Goal: Information Seeking & Learning: Learn about a topic

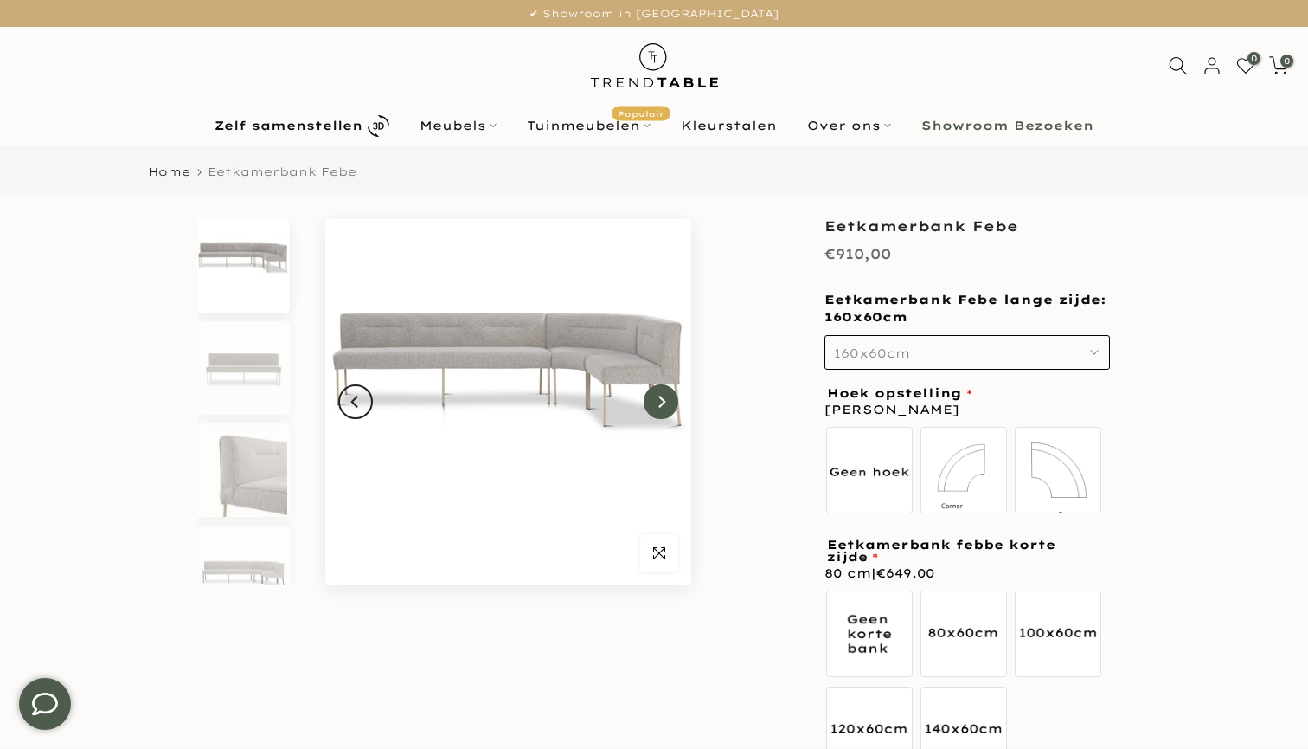
click at [667, 407] on button "Next" at bounding box center [661, 401] width 35 height 35
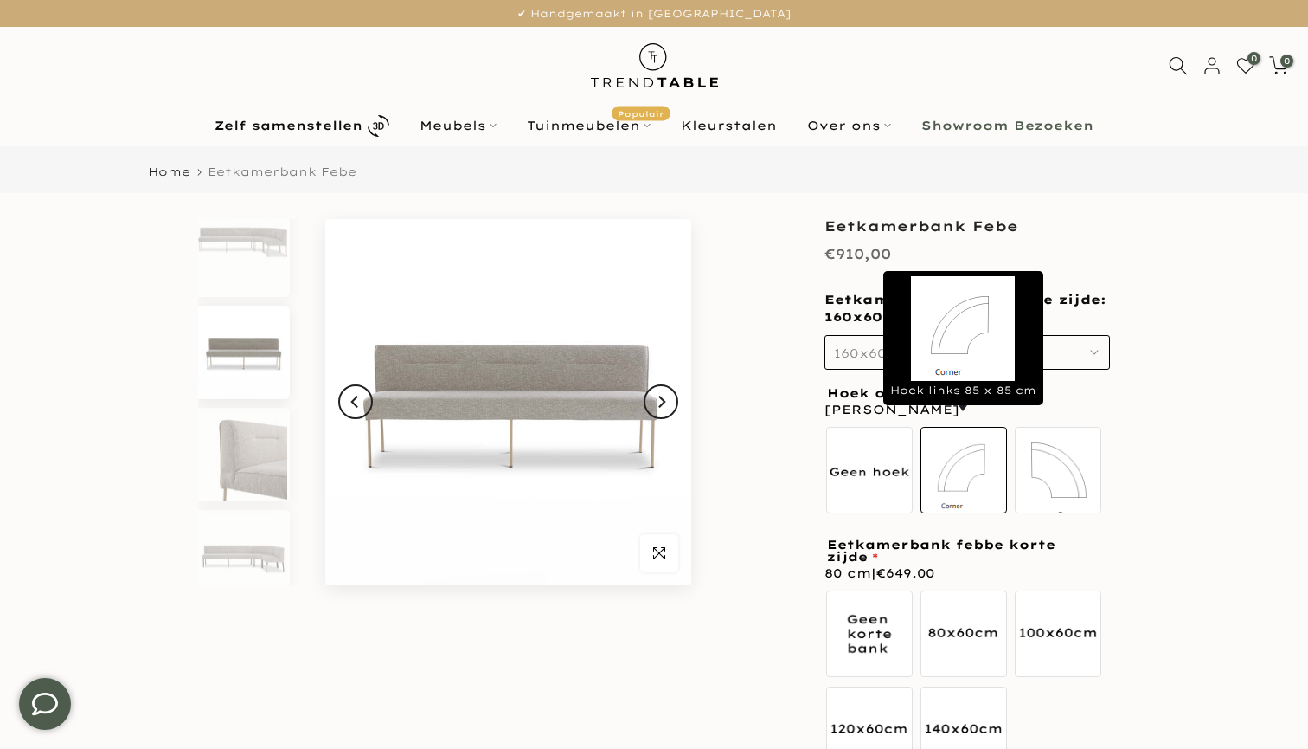
click at [990, 453] on label "Hoek links 85 x 85 cm" at bounding box center [964, 470] width 87 height 87
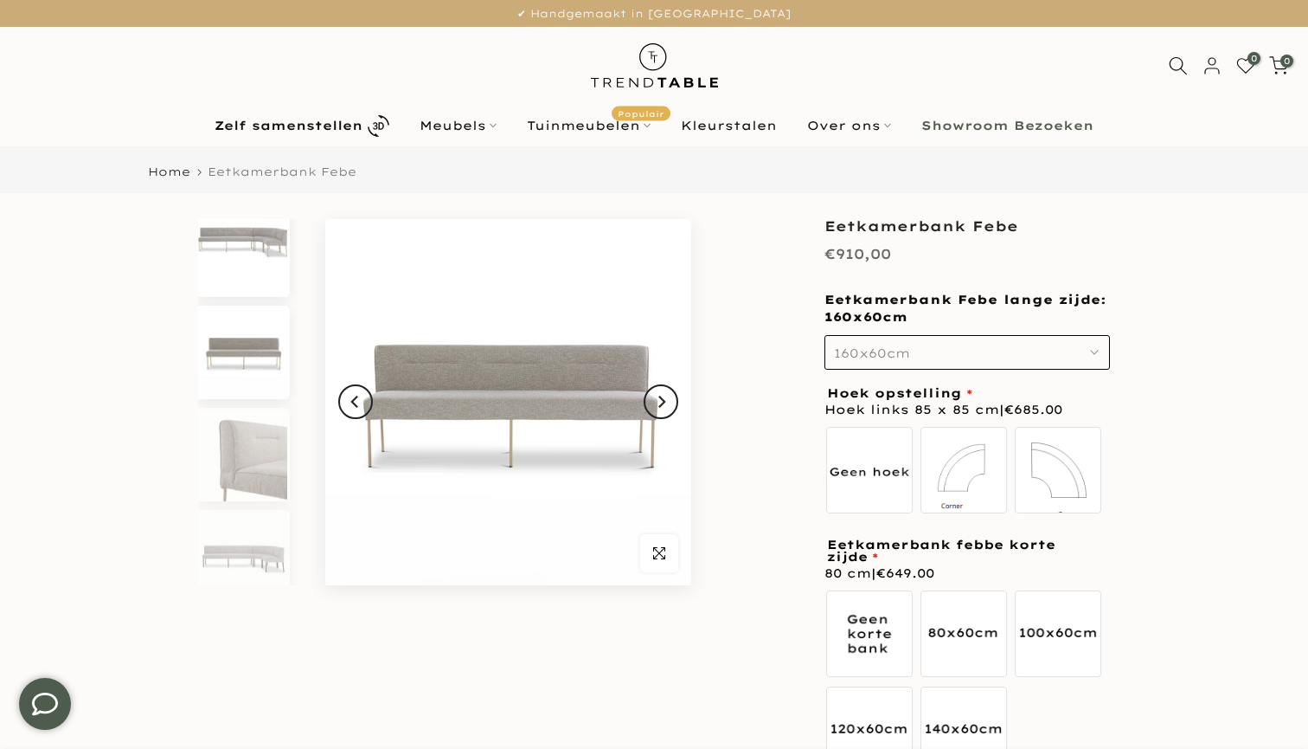
click at [260, 253] on img at bounding box center [242, 249] width 89 height 93
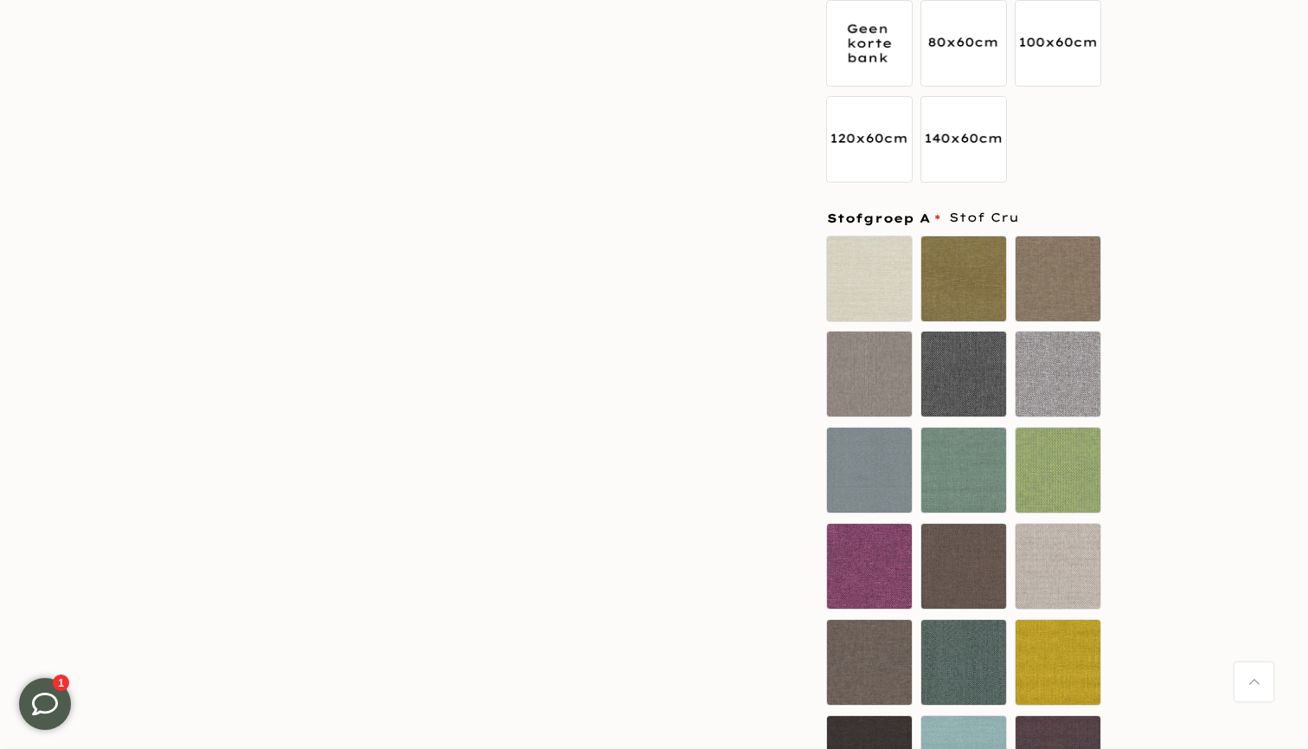
scroll to position [614, 0]
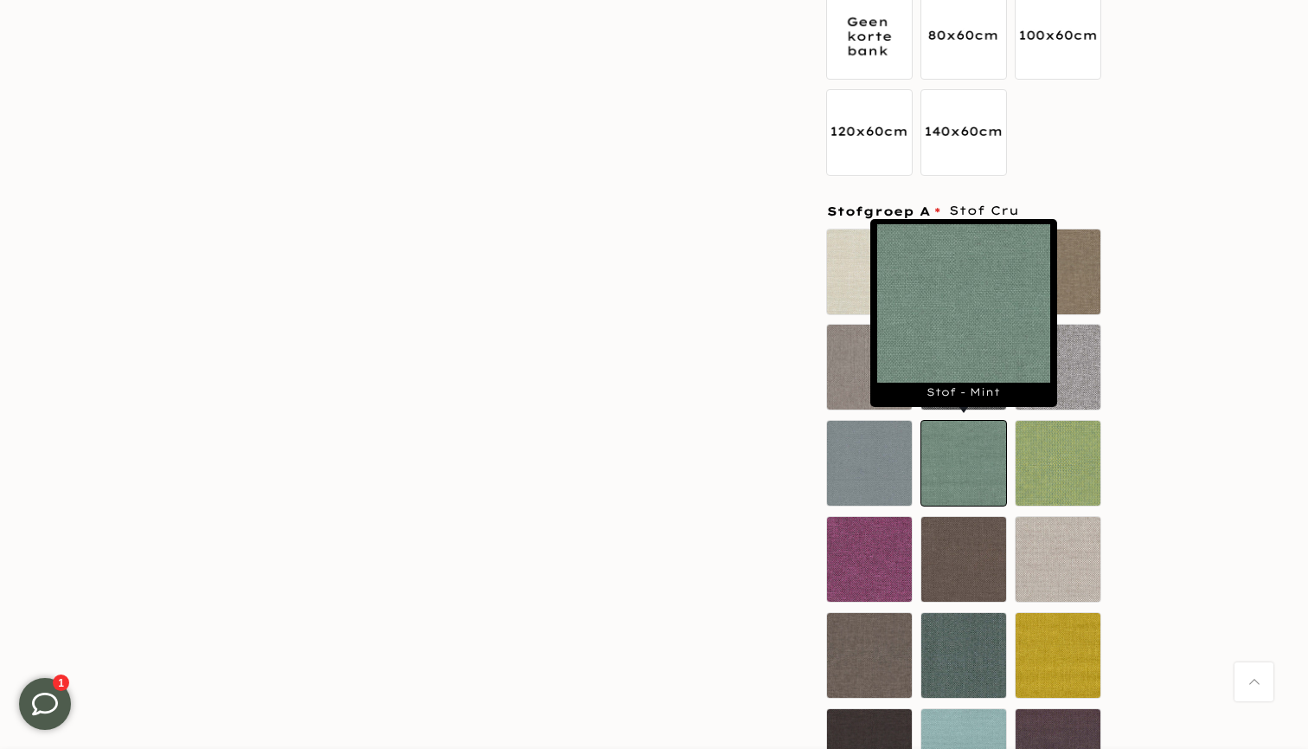
click at [975, 475] on label "Stof - Mint" at bounding box center [964, 463] width 87 height 87
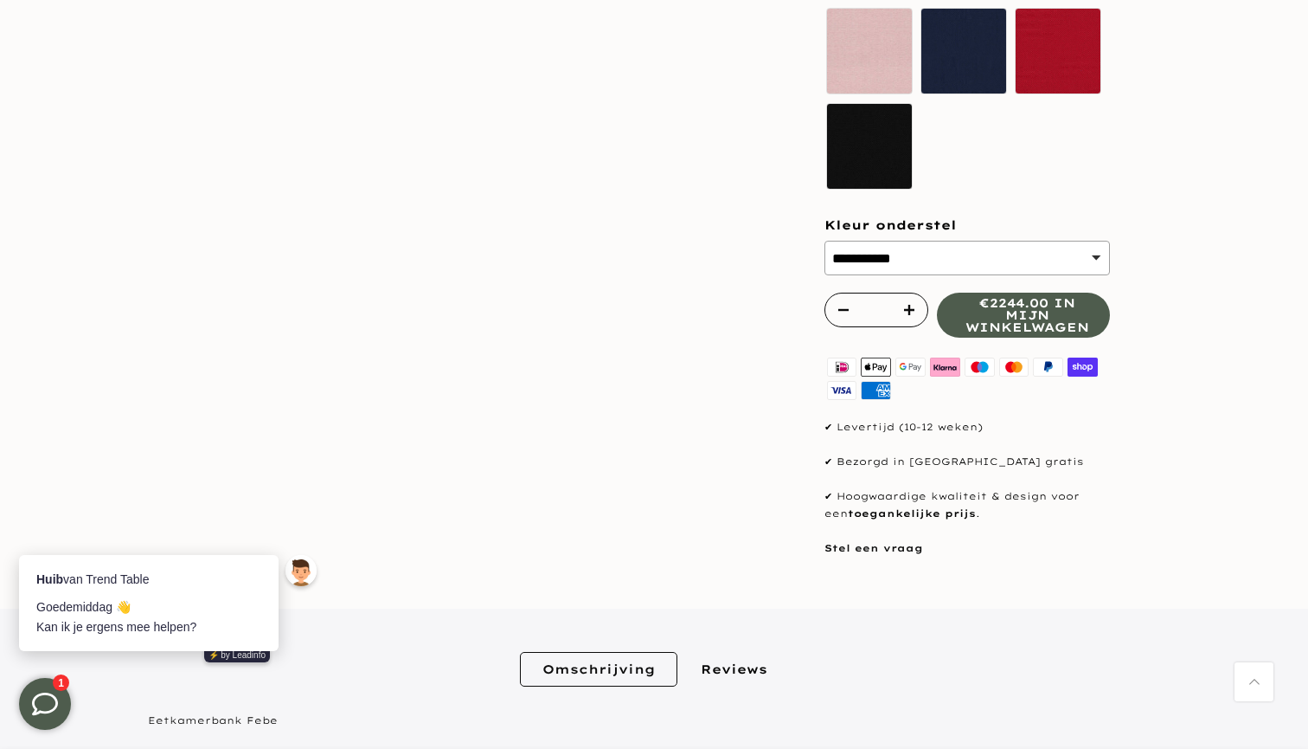
scroll to position [0, 0]
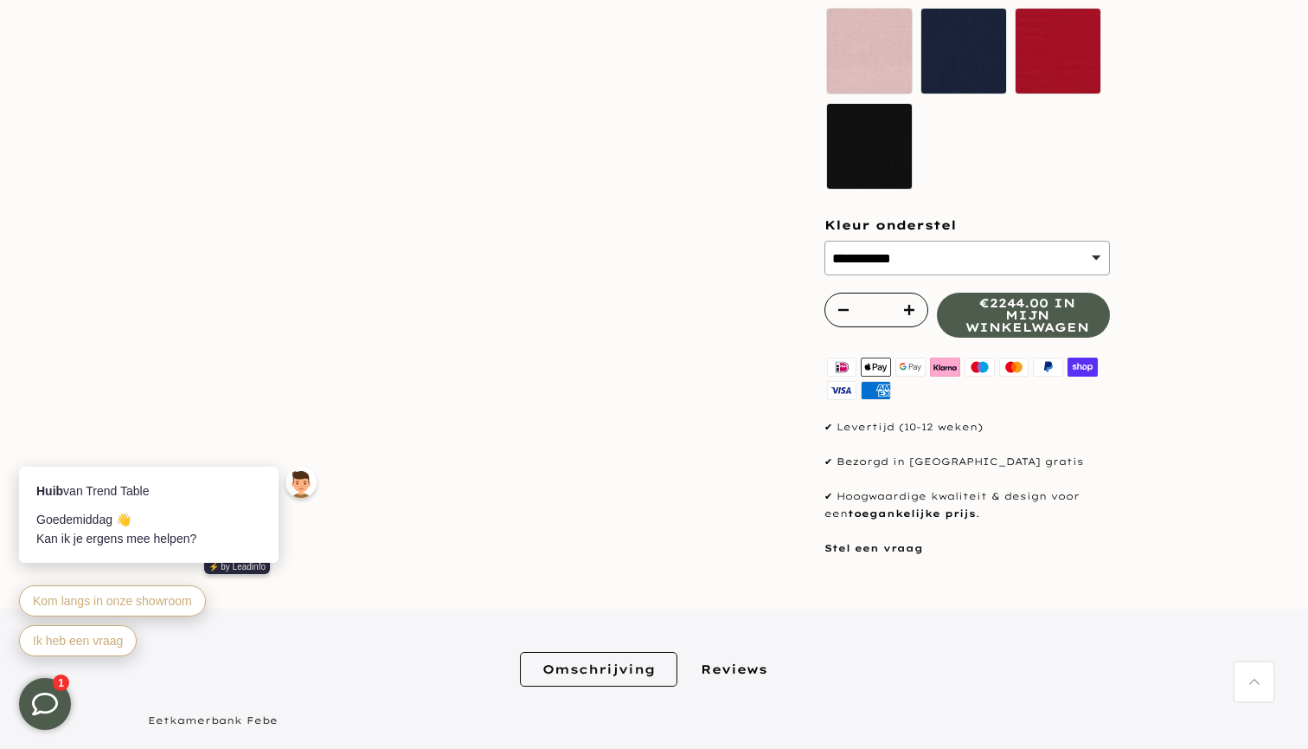
select select "**********"
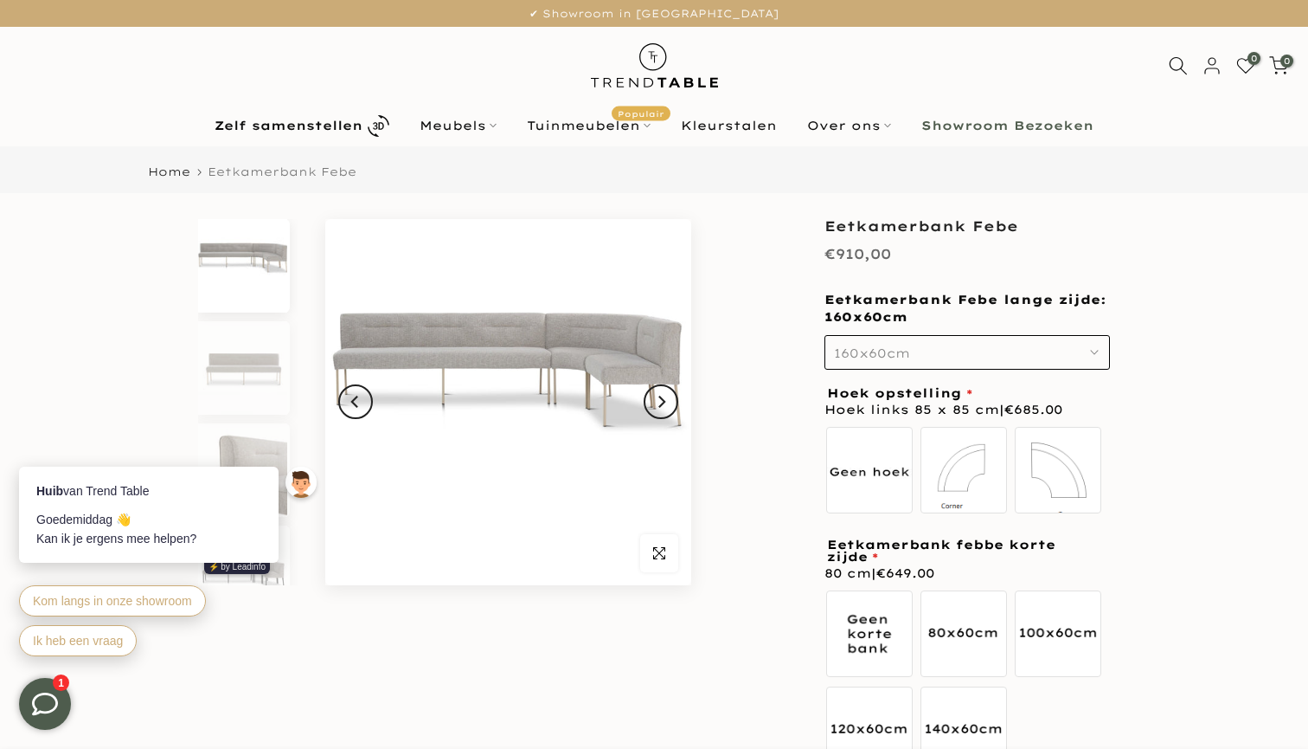
click at [1031, 360] on button "160x60cm" at bounding box center [968, 352] width 286 height 35
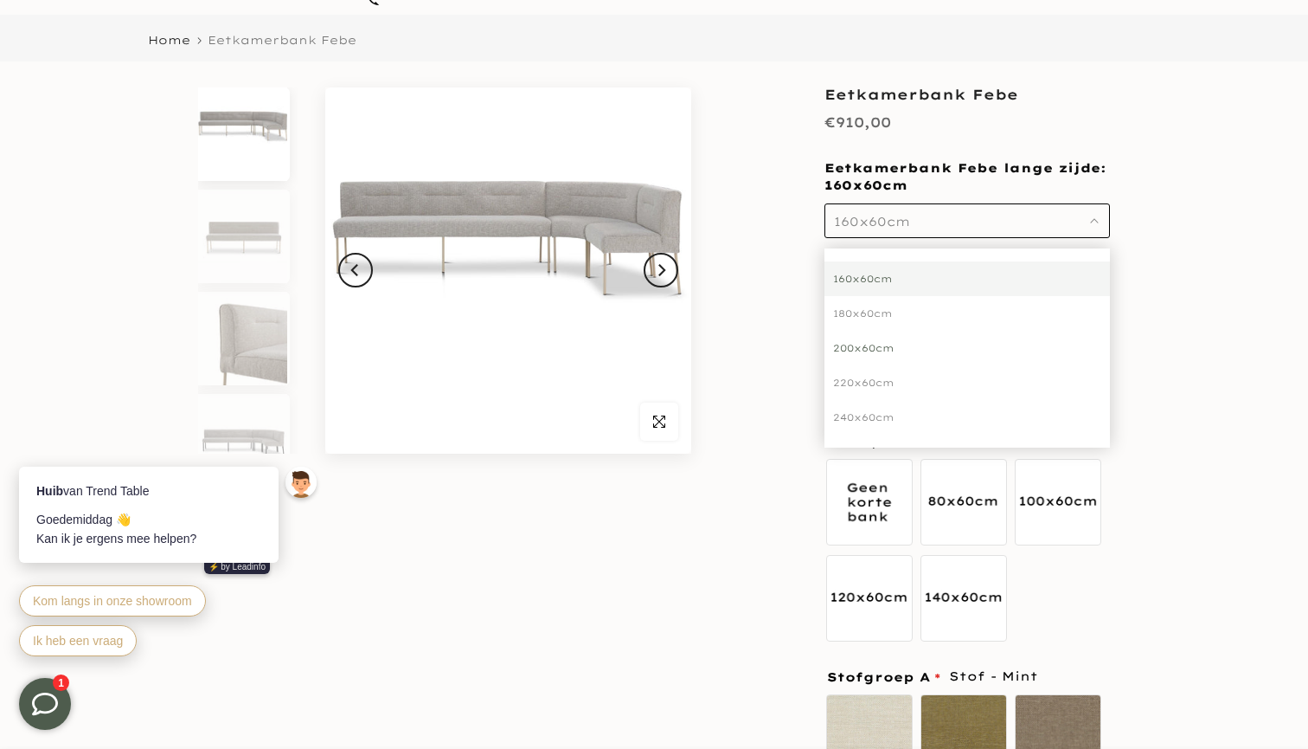
scroll to position [138, 0]
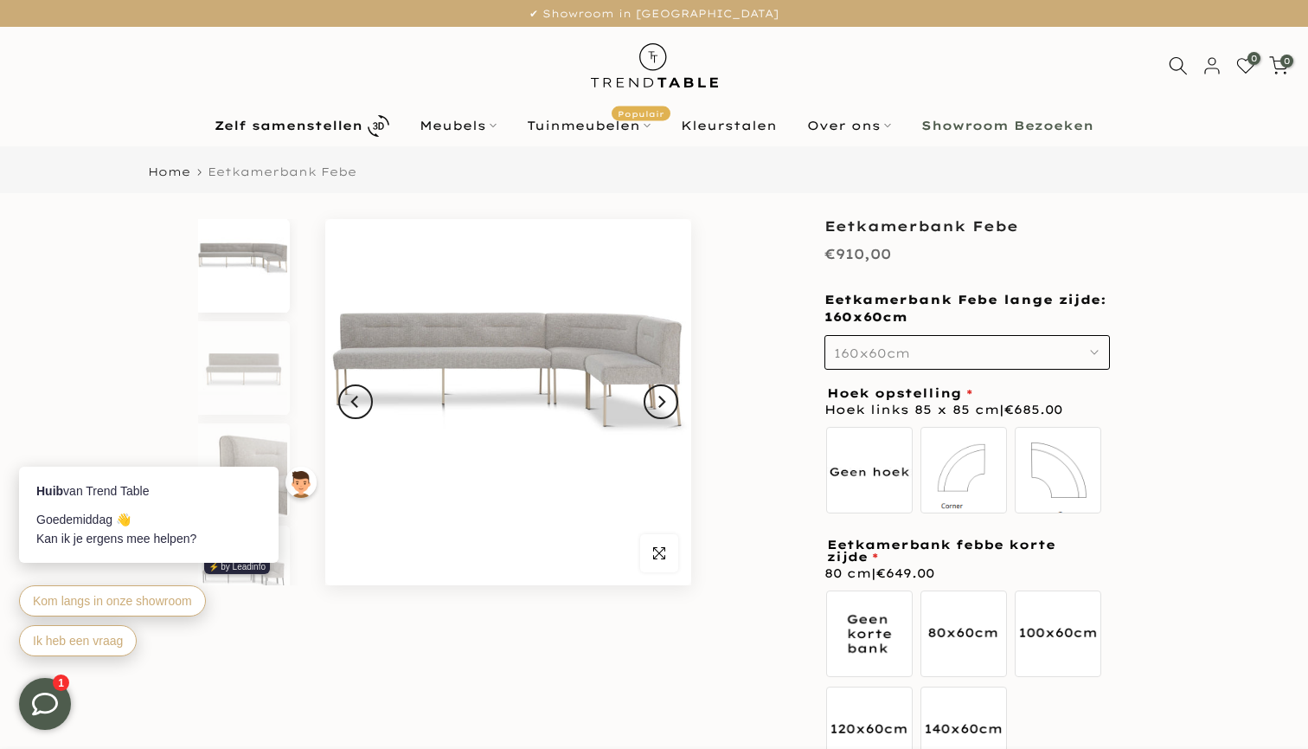
scroll to position [0, 0]
click at [1038, 129] on b "Showroom Bezoeken" at bounding box center [1008, 125] width 172 height 12
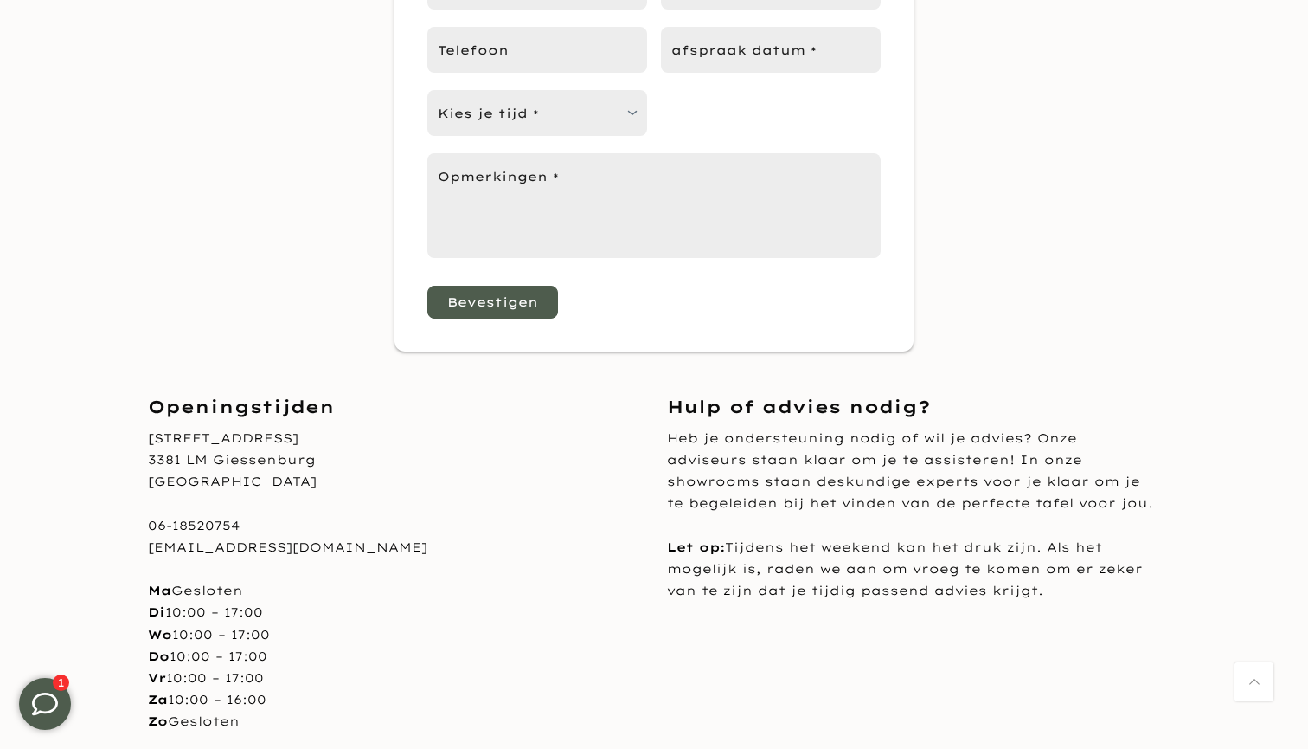
scroll to position [849, 0]
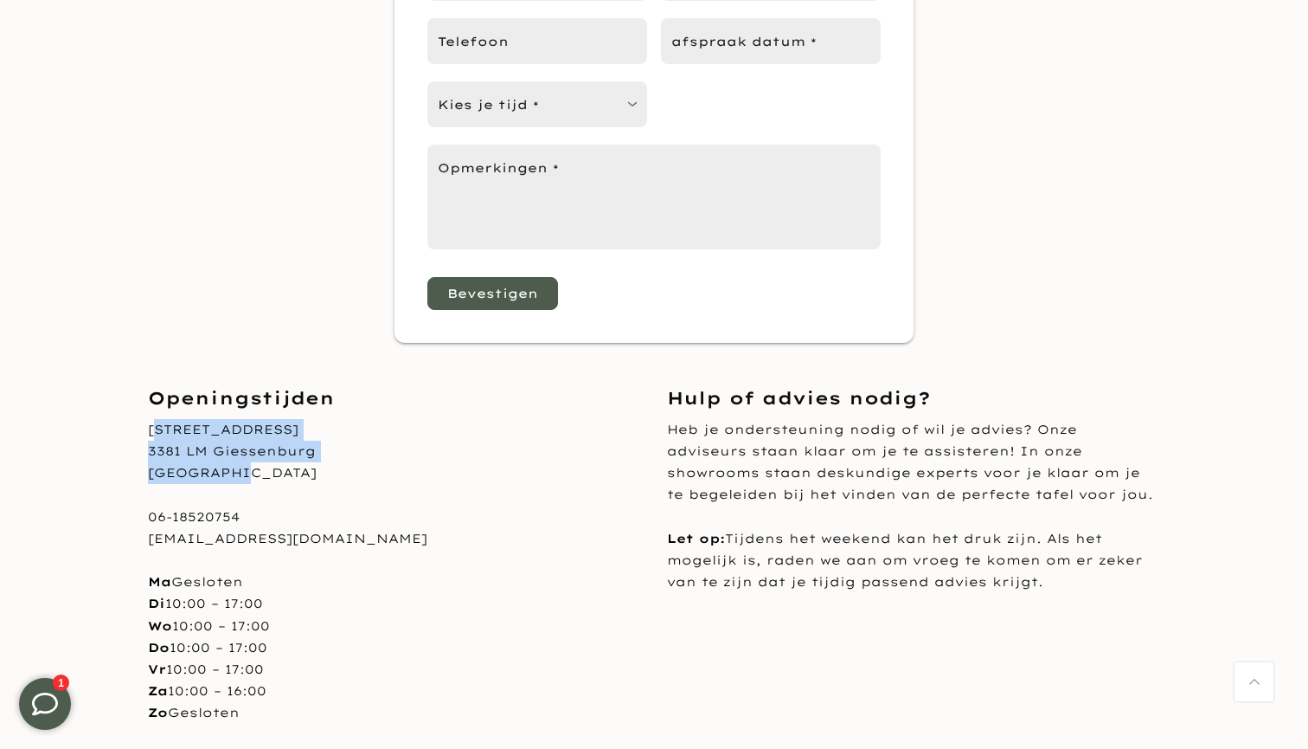
drag, startPoint x: 316, startPoint y: 464, endPoint x: 150, endPoint y: 416, distance: 172.8
click at [150, 416] on div "Openingstijden Nijverheidsweg 9 3381 LM Giessenburg Nederland 06-18520754 info@…" at bounding box center [394, 572] width 519 height 373
copy div "Nijverheidsweg 9 3381 LM Giessenburg Nederland"
click at [926, 145] on div "Showroom bezoek inplannen In onze showroom kun je alle materialen voelen, kleur…" at bounding box center [654, 49] width 1308 height 587
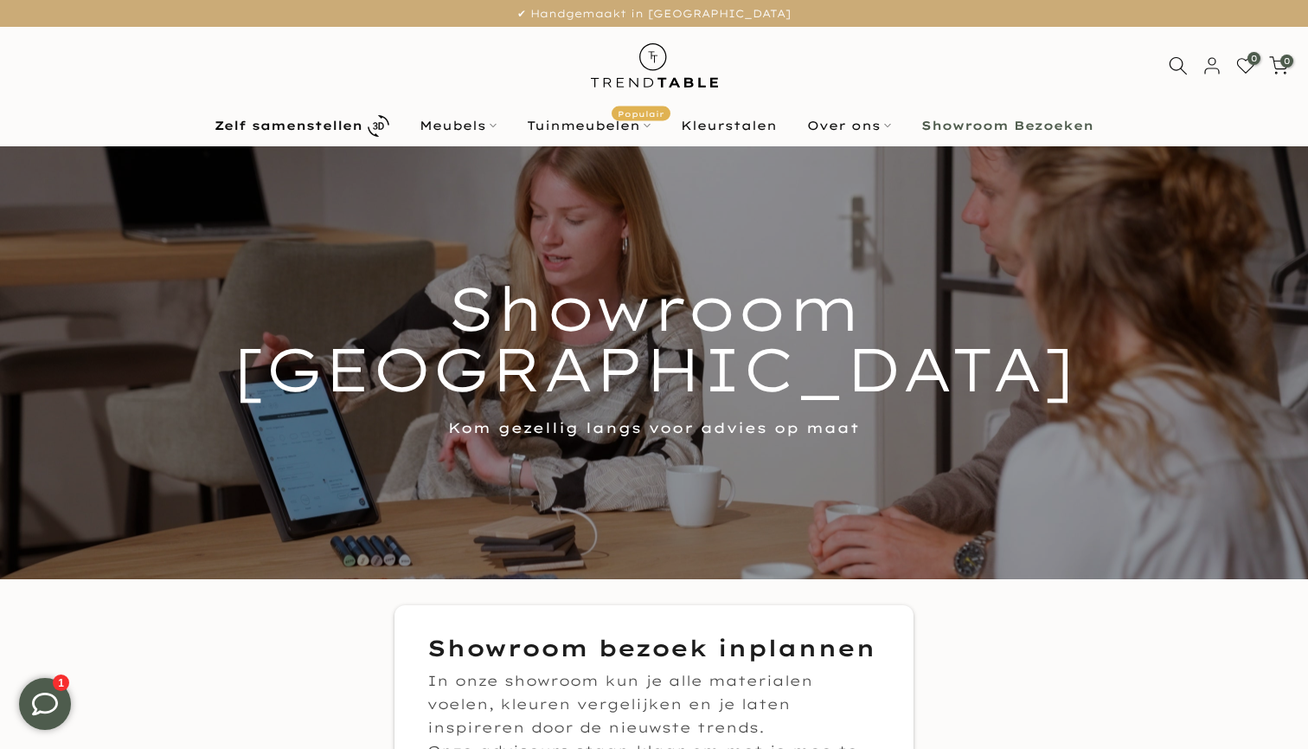
scroll to position [0, 0]
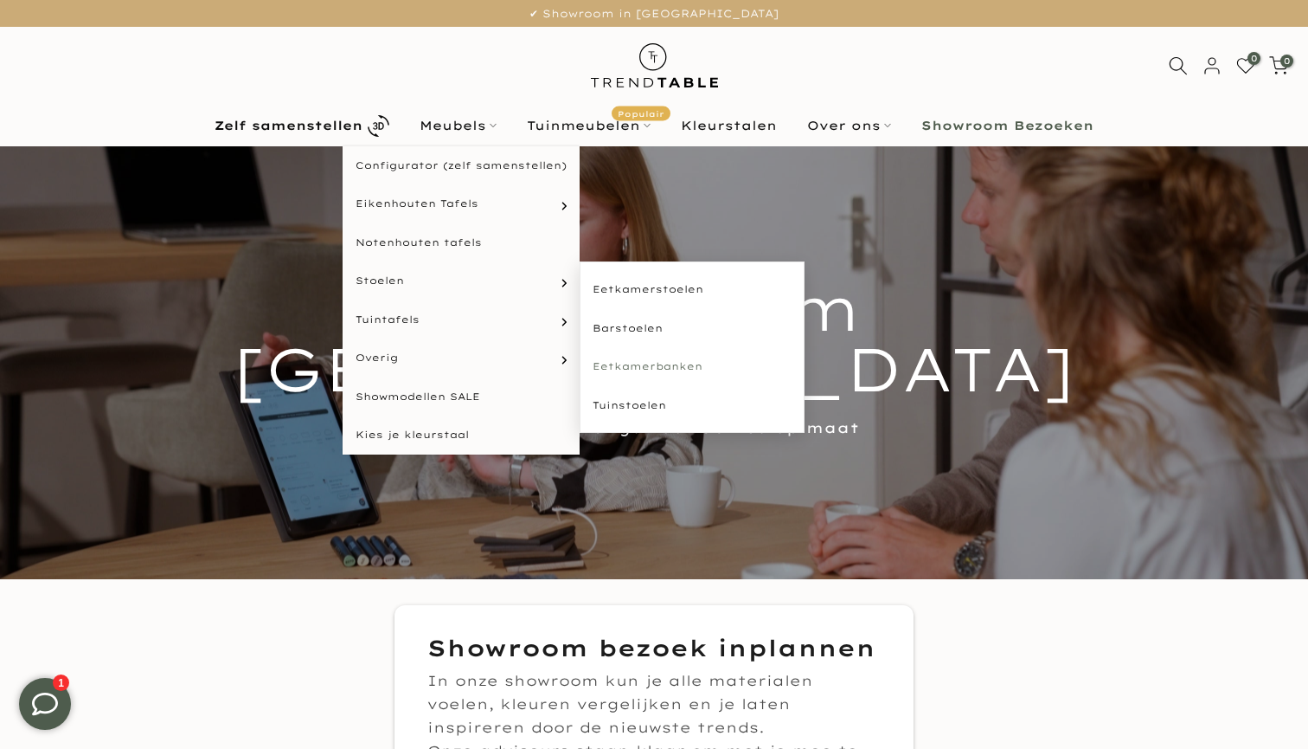
click at [643, 354] on link "Eetkamerbanken" at bounding box center [692, 366] width 225 height 39
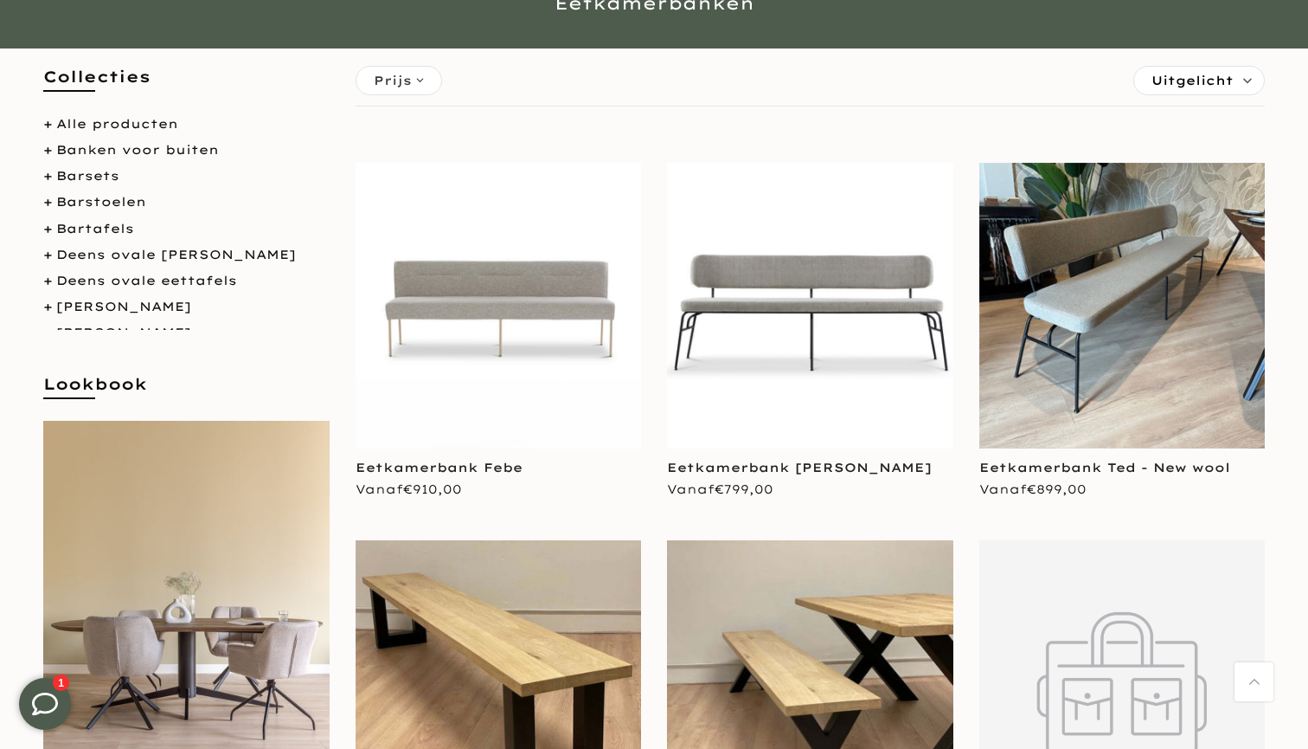
scroll to position [185, 0]
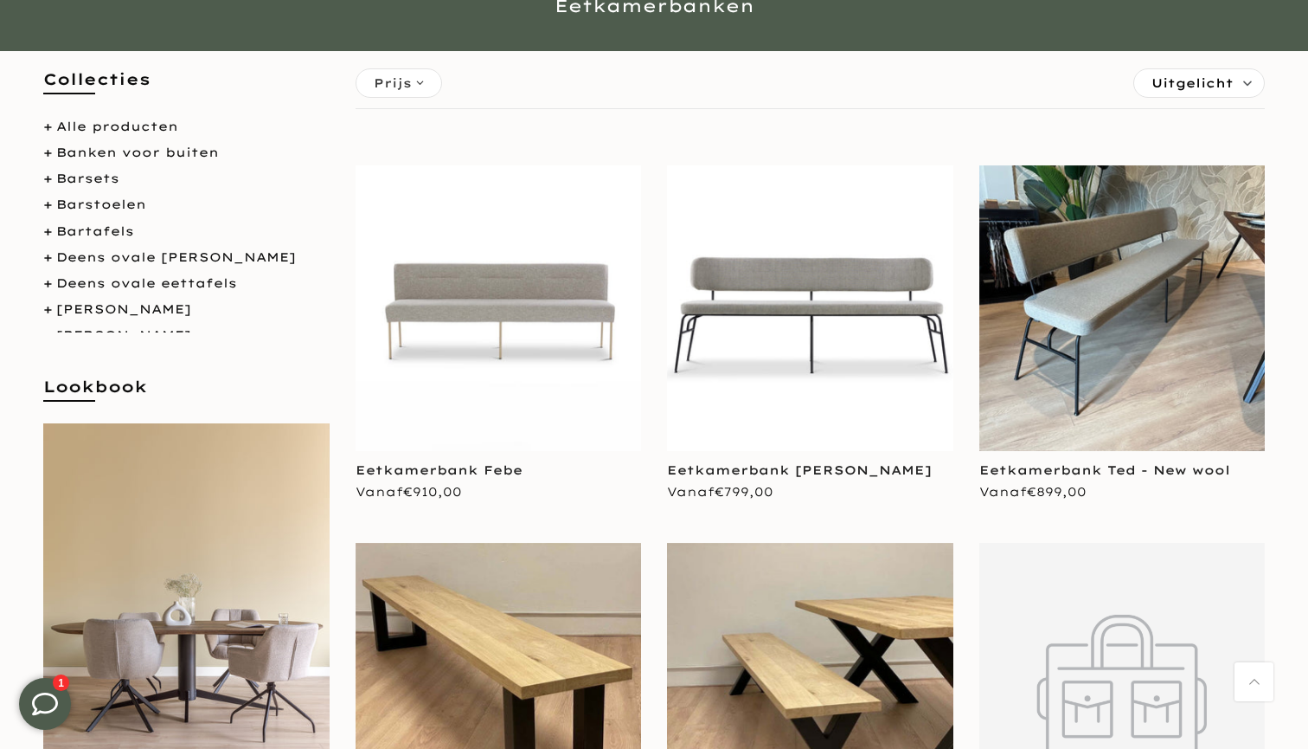
click at [522, 376] on img at bounding box center [499, 308] width 286 height 286
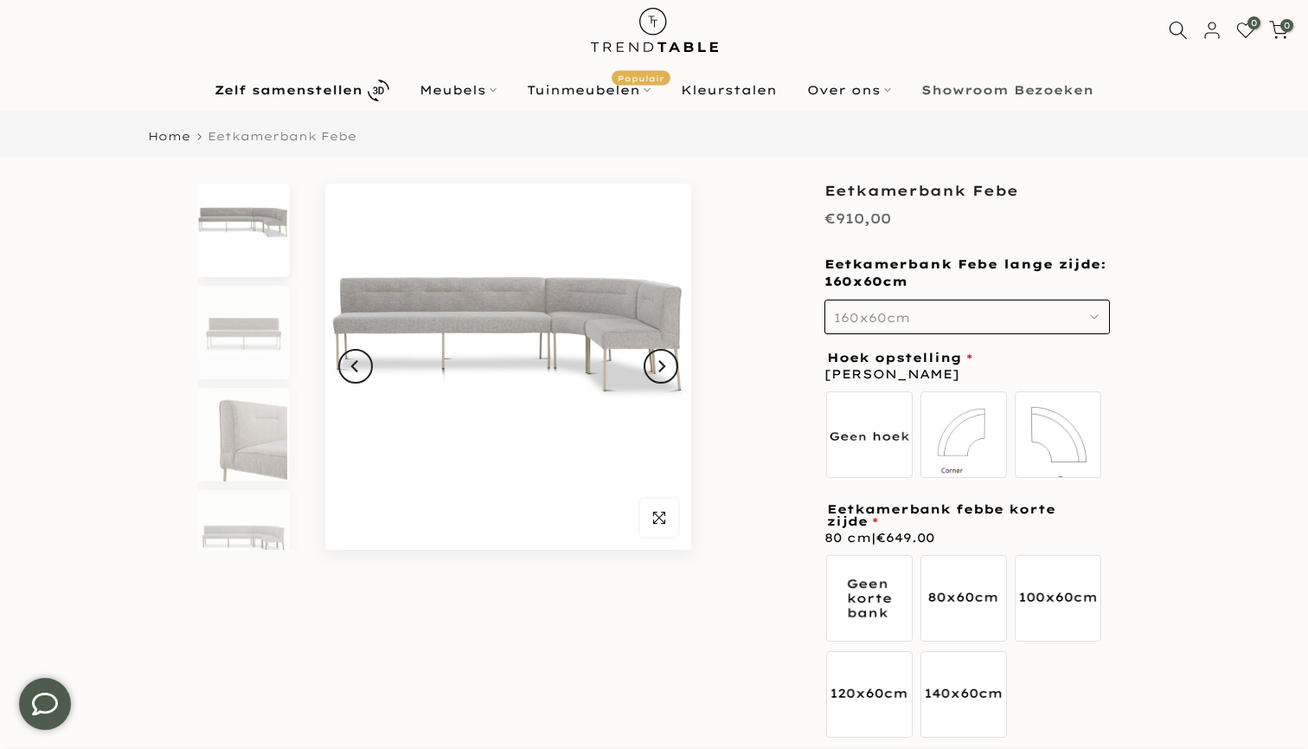
scroll to position [51, 0]
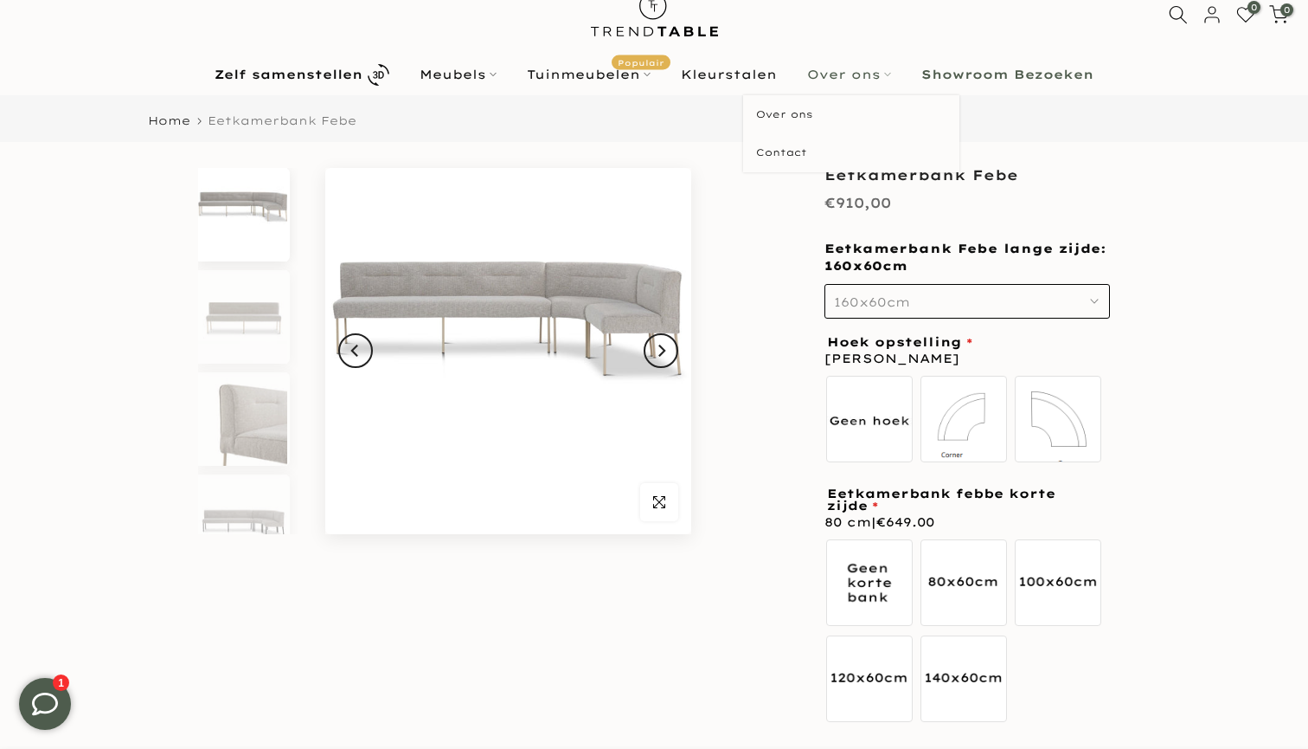
click at [840, 79] on link "Over ons" at bounding box center [850, 74] width 114 height 21
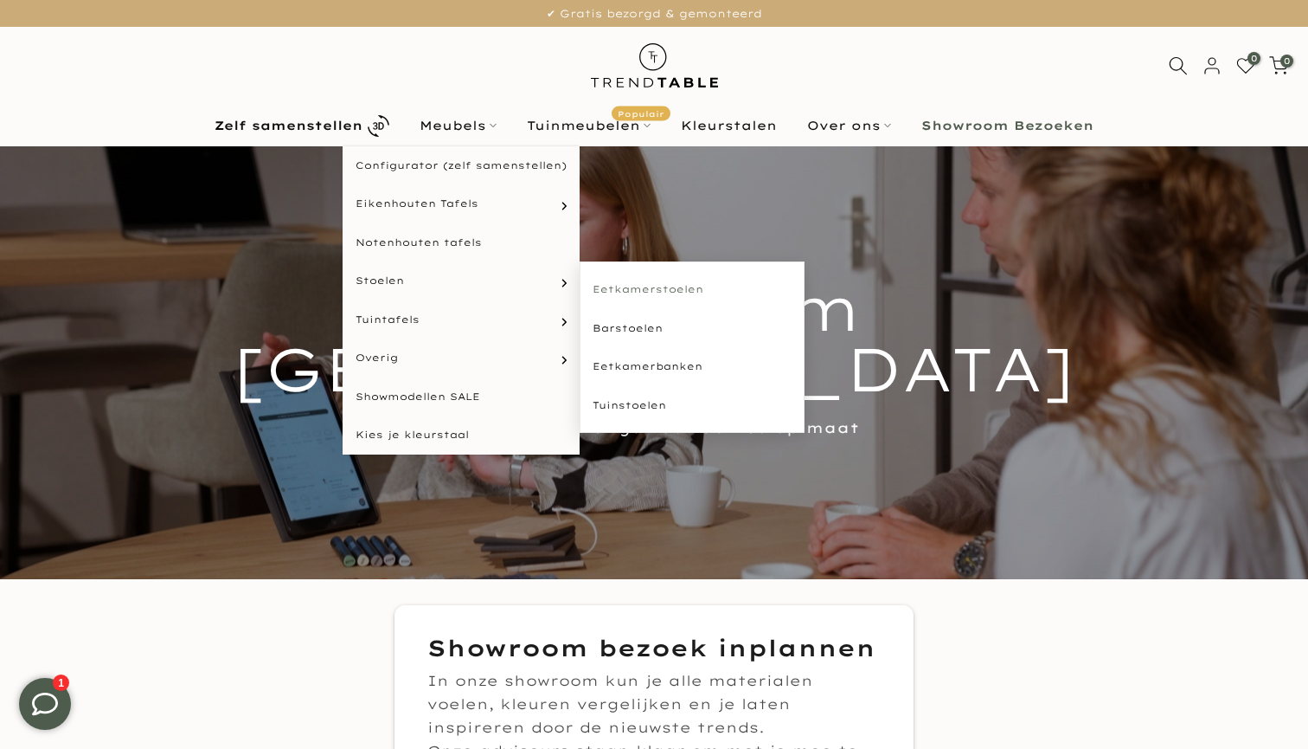
click at [601, 284] on link "Eetkamerstoelen" at bounding box center [692, 289] width 225 height 39
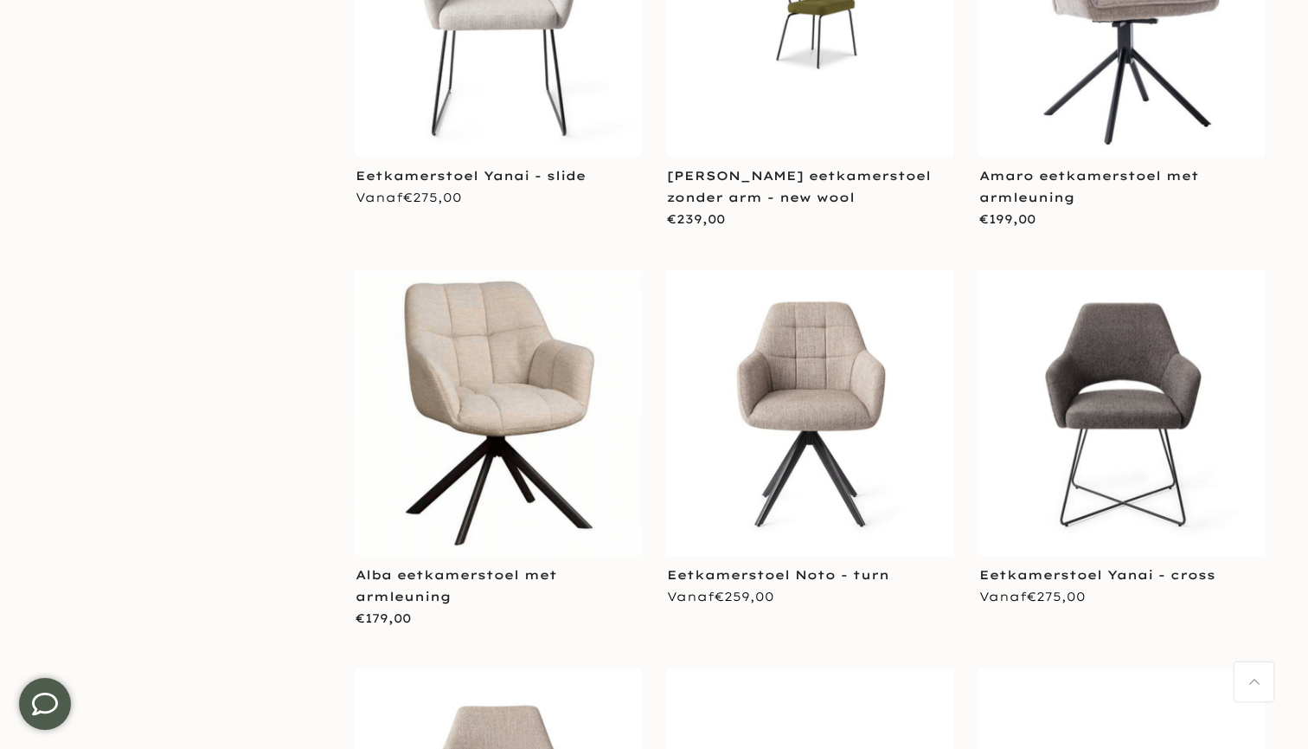
scroll to position [2211, 0]
